Goal: Register for event/course

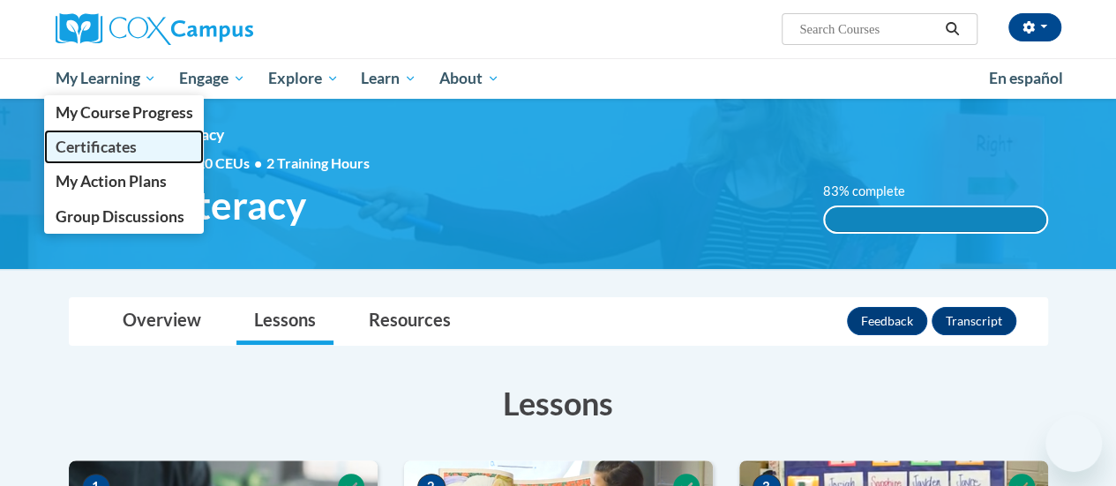
click at [113, 155] on span "Certificates" at bounding box center [95, 147] width 81 height 19
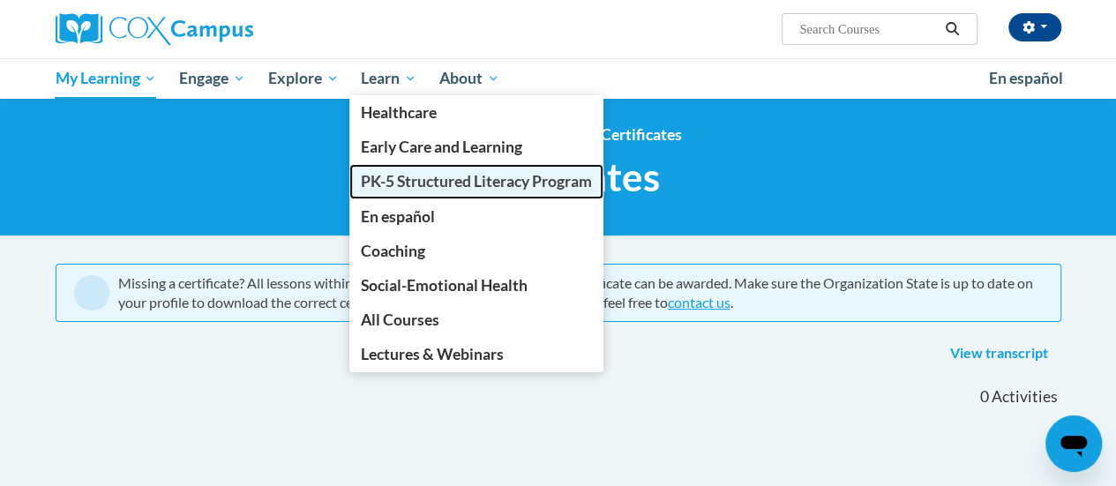
click at [441, 178] on span "PK-5 Structured Literacy Program" at bounding box center [476, 181] width 231 height 19
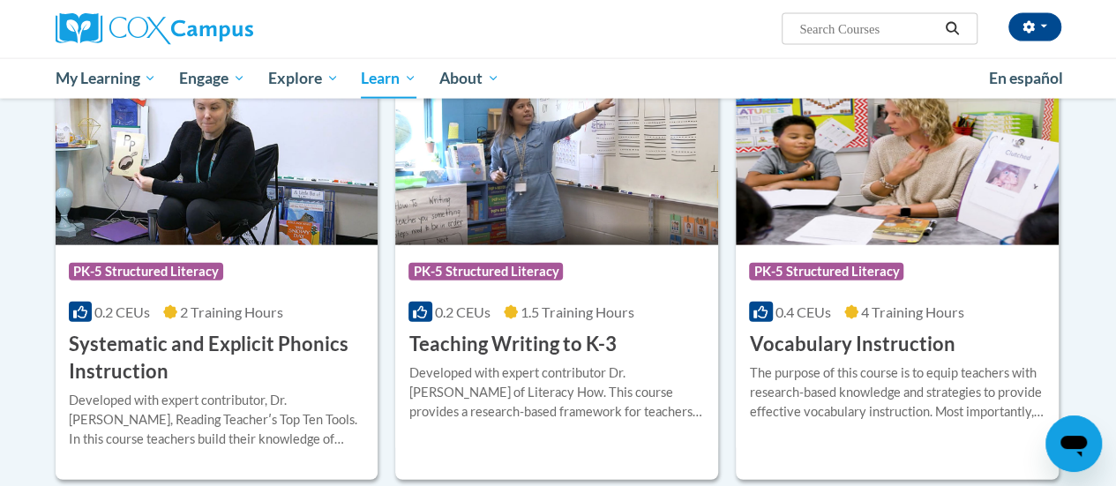
scroll to position [1952, 0]
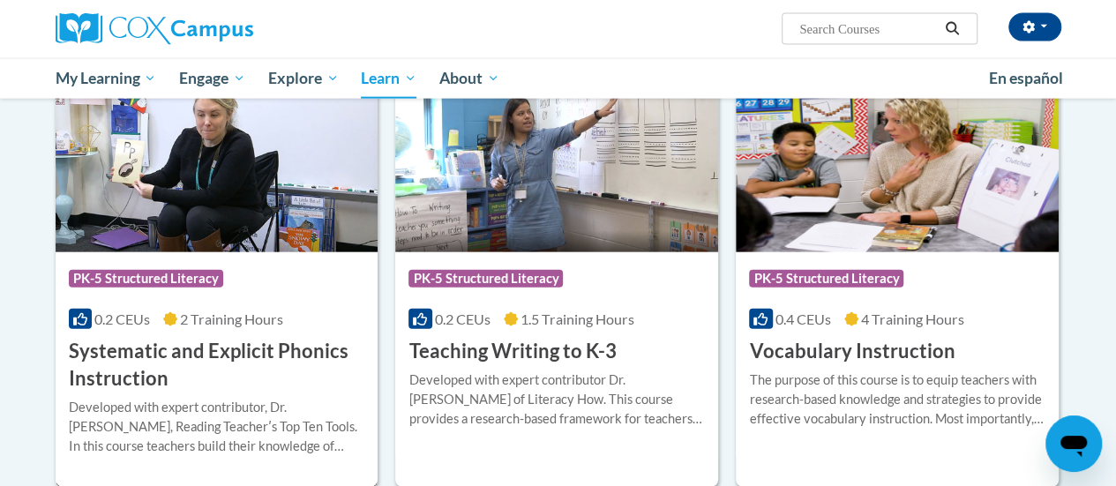
click at [231, 236] on img at bounding box center [217, 162] width 323 height 180
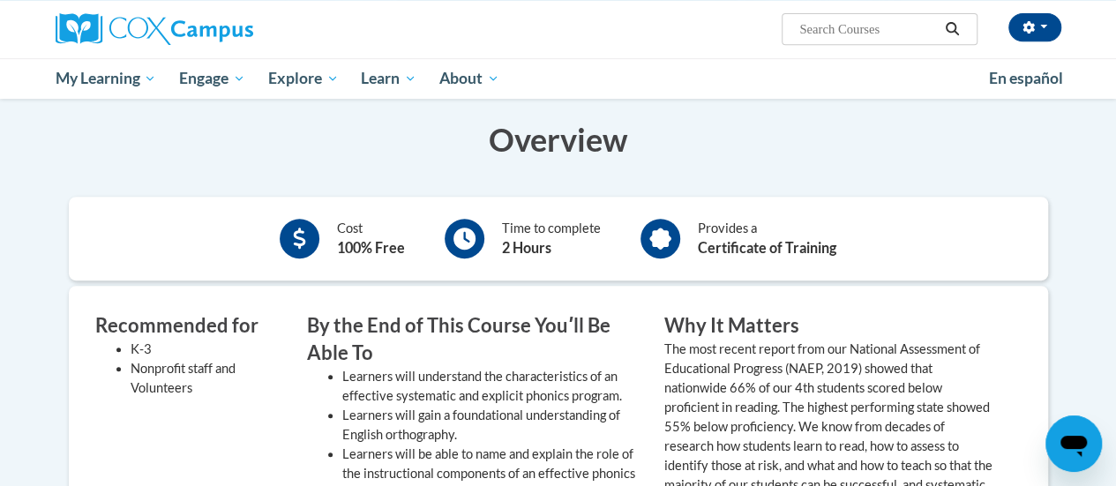
scroll to position [256, 0]
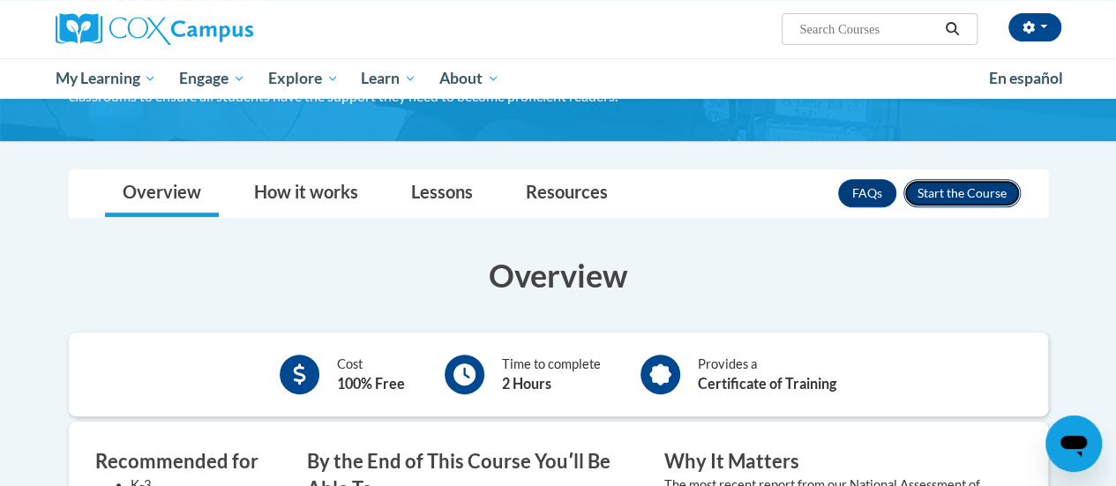
click at [983, 199] on button "Enroll" at bounding box center [962, 193] width 117 height 28
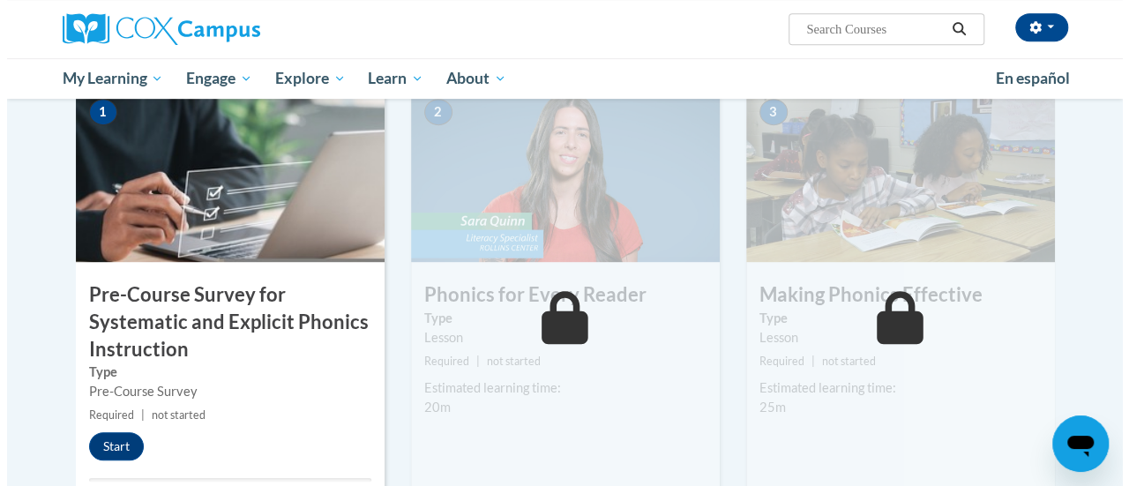
scroll to position [450, 0]
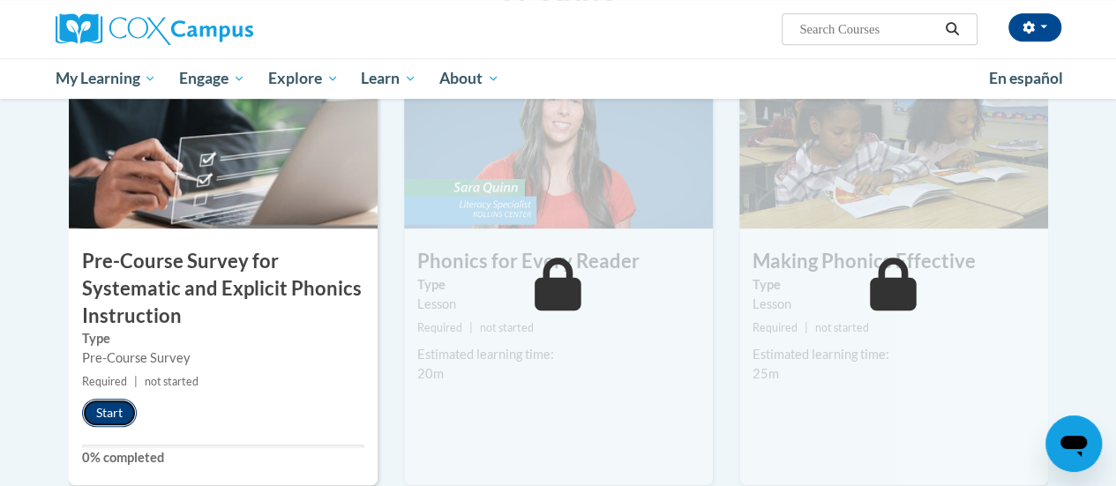
click at [115, 403] on button "Start" at bounding box center [109, 413] width 55 height 28
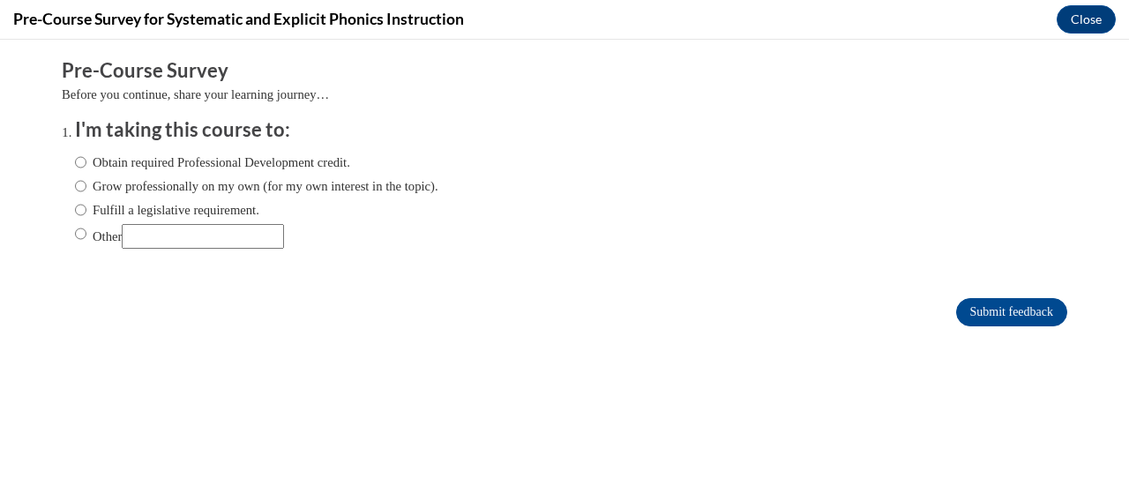
scroll to position [0, 0]
click at [62, 163] on ol "I'm taking this course to: Obtain required Professional Development credit. Gro…" at bounding box center [578, 196] width 1032 height 160
click at [75, 164] on input "Obtain required Professional Development credit." at bounding box center [80, 162] width 11 height 19
radio input "true"
click at [75, 164] on input "Obtain required Professional Development credit." at bounding box center [80, 162] width 11 height 19
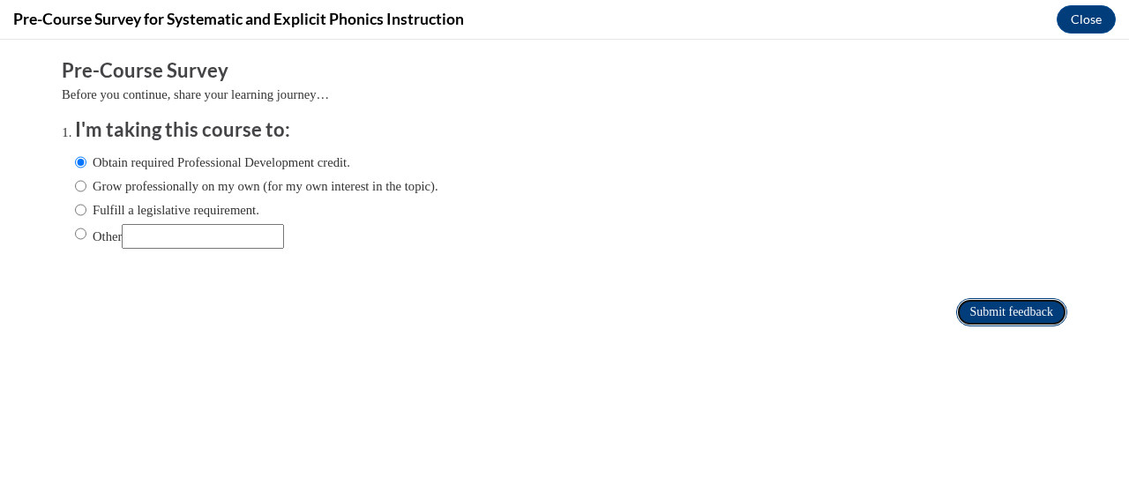
click at [964, 310] on input "Submit feedback" at bounding box center [1012, 312] width 111 height 28
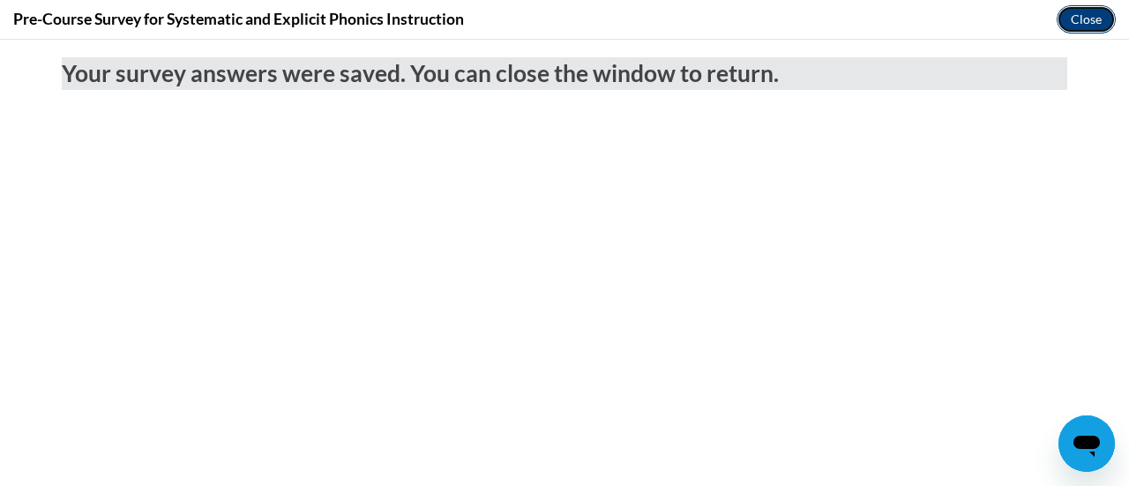
click at [1088, 17] on button "Close" at bounding box center [1086, 19] width 59 height 28
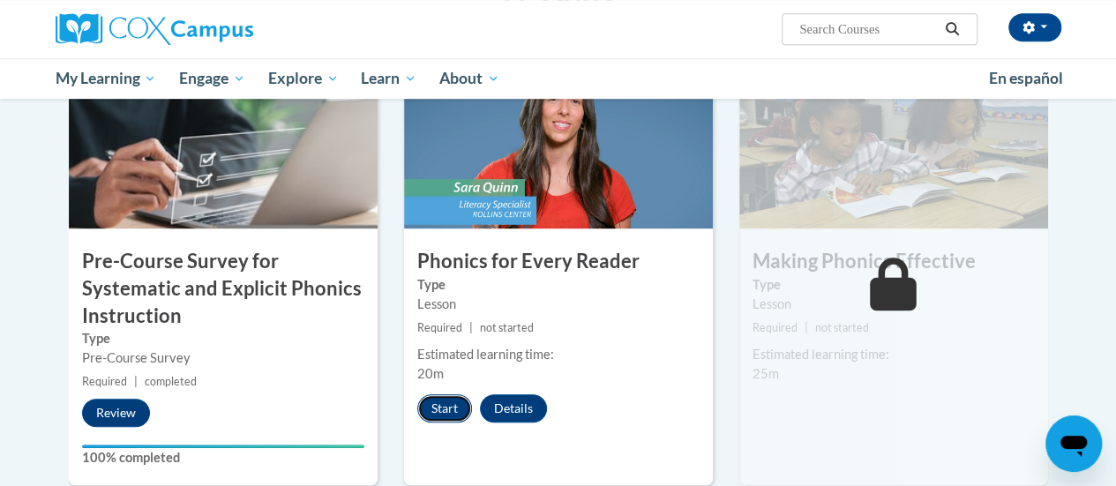
click at [448, 401] on button "Start" at bounding box center [444, 408] width 55 height 28
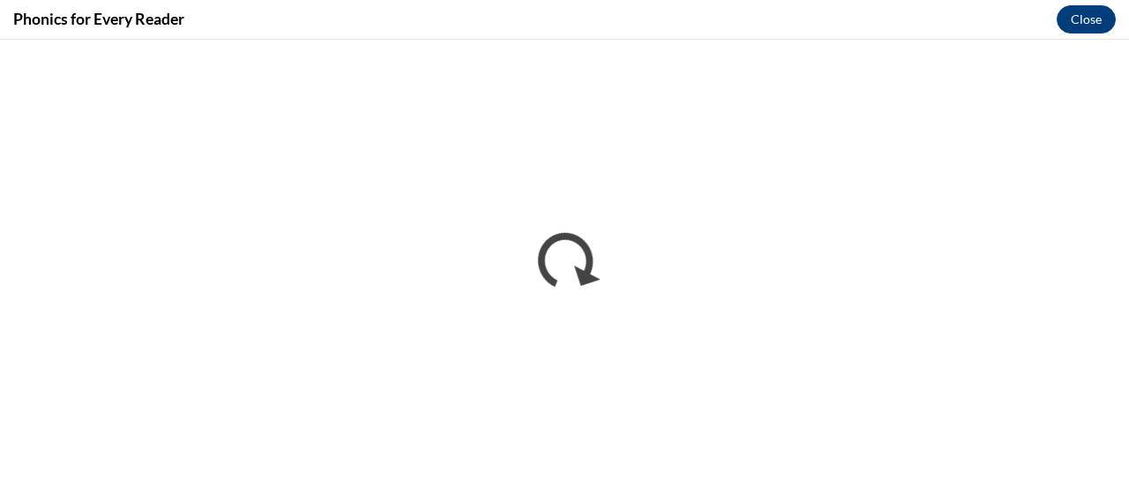
drag, startPoint x: 679, startPoint y: 439, endPoint x: 551, endPoint y: 33, distance: 425.6
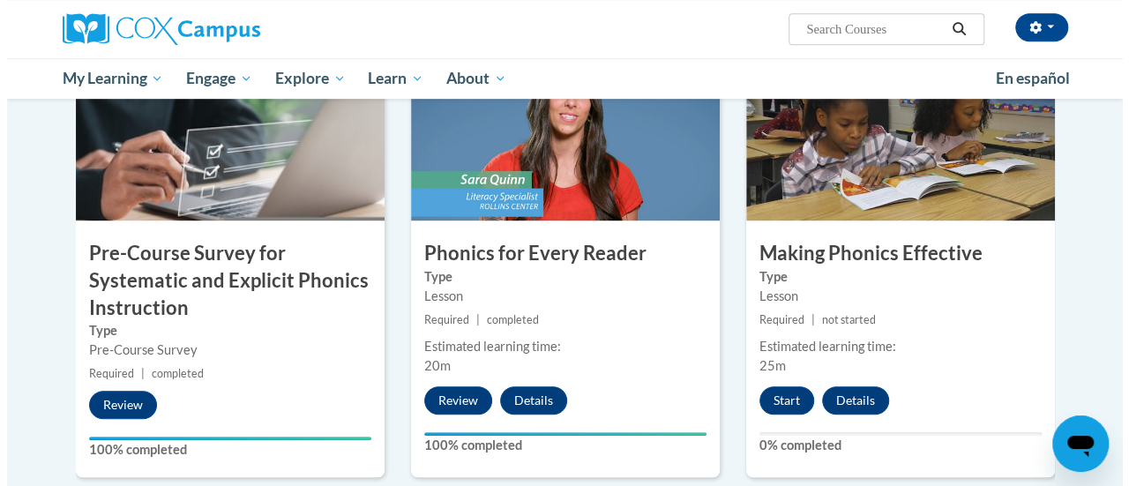
scroll to position [446, 0]
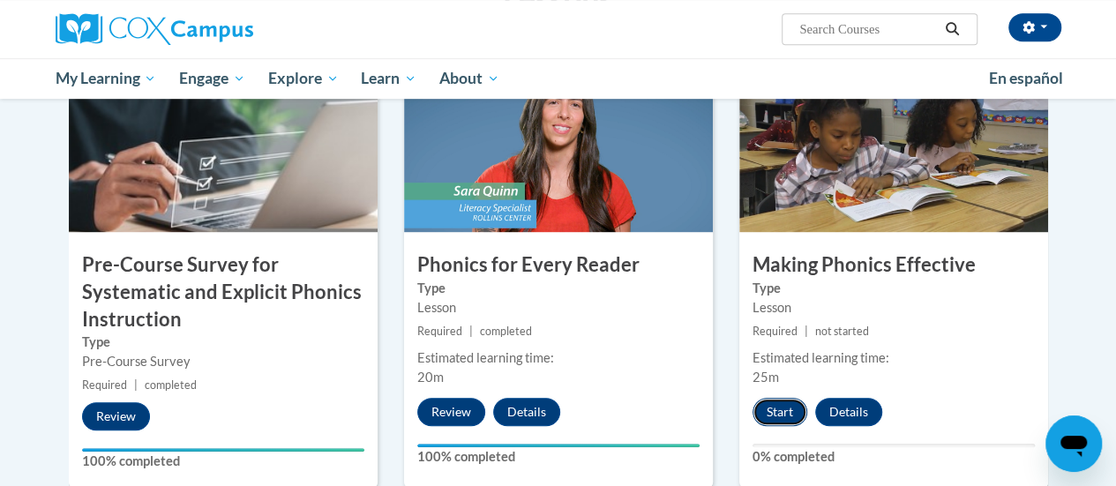
click at [775, 406] on button "Start" at bounding box center [780, 412] width 55 height 28
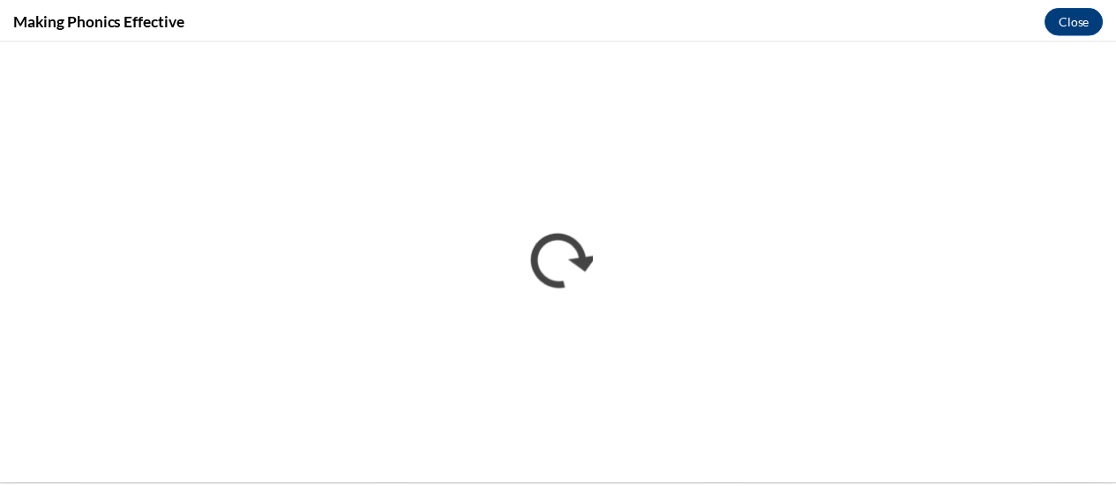
scroll to position [0, 0]
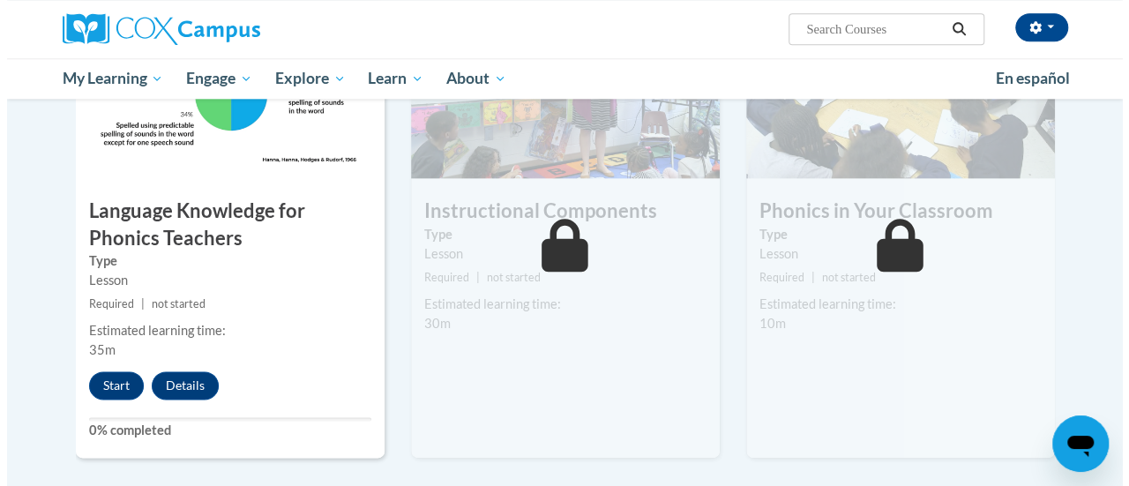
scroll to position [971, 0]
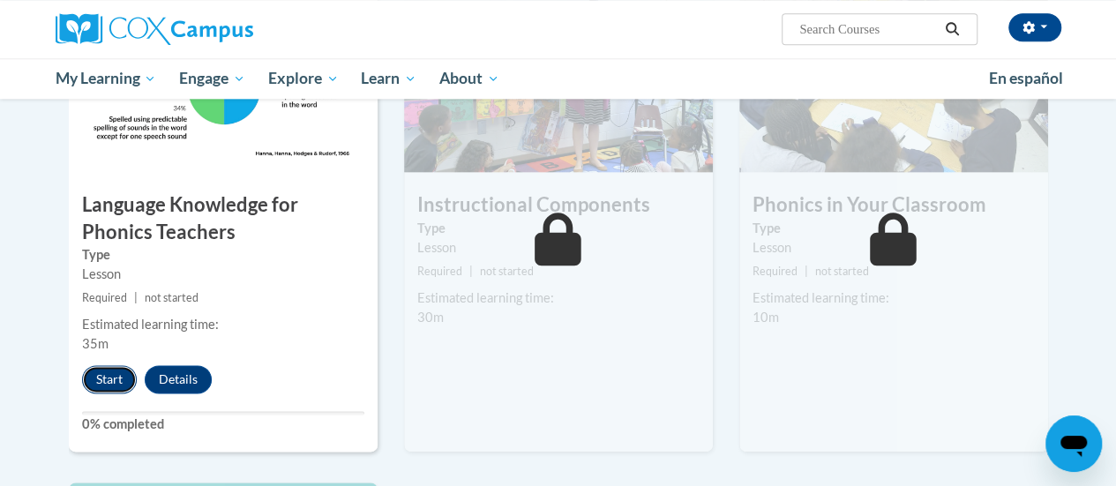
click at [97, 370] on button "Start" at bounding box center [109, 379] width 55 height 28
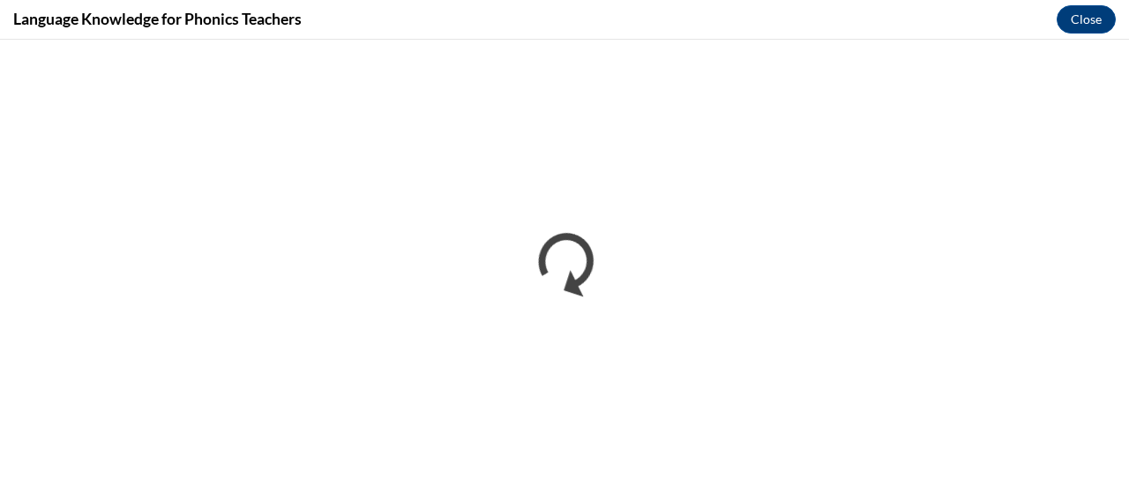
scroll to position [0, 0]
